Goal: Find contact information: Find contact information

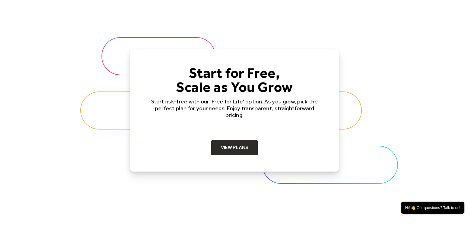
scroll to position [1827, 0]
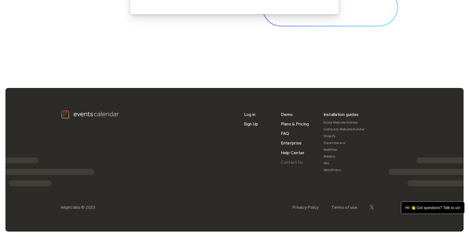
click at [290, 163] on link "Contact Us" at bounding box center [292, 163] width 22 height 10
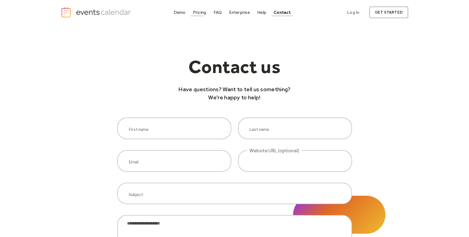
click at [199, 11] on div "Pricing" at bounding box center [199, 12] width 13 height 3
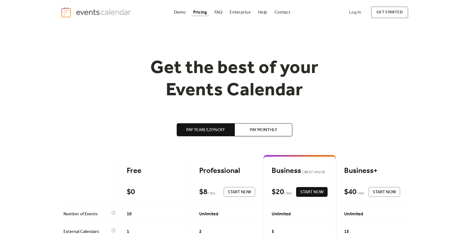
click at [102, 12] on img "home" at bounding box center [97, 12] width 72 height 11
